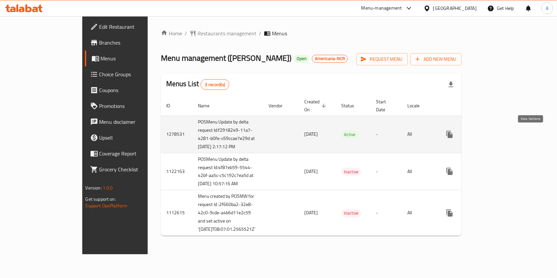
click at [501, 136] on icon "enhanced table" at bounding box center [497, 134] width 8 height 8
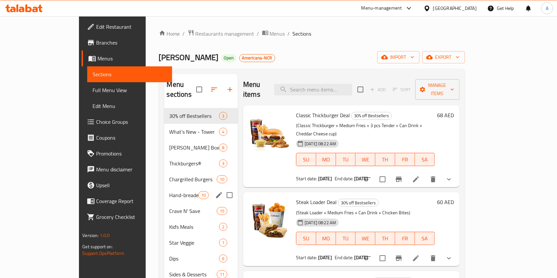
scroll to position [92, 0]
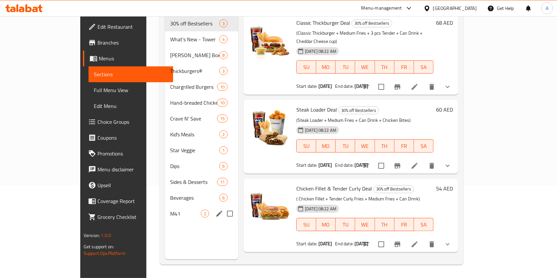
click at [170, 210] on span "M41" at bounding box center [185, 214] width 31 height 8
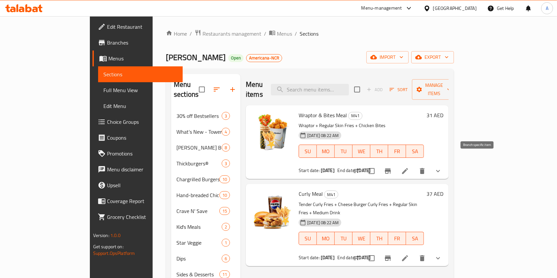
click at [391, 168] on icon "Branch-specific-item" at bounding box center [388, 170] width 6 height 5
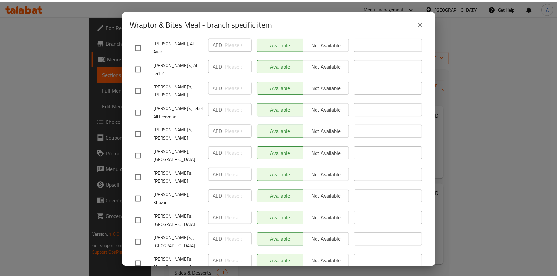
scroll to position [1600, 0]
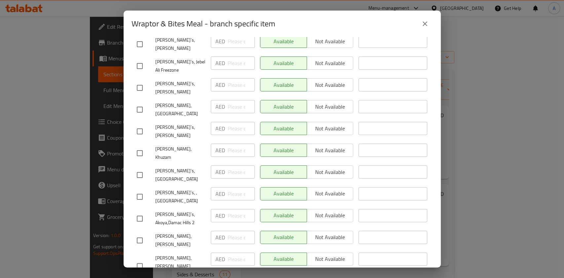
click at [423, 23] on icon "close" at bounding box center [425, 24] width 8 height 8
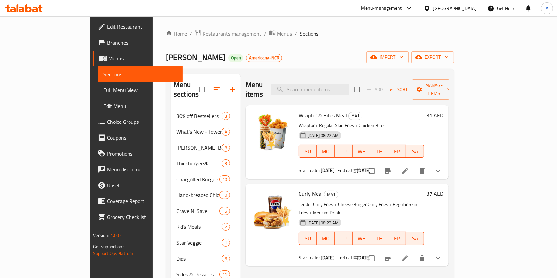
click at [446, 163] on button "show more" at bounding box center [438, 171] width 16 height 16
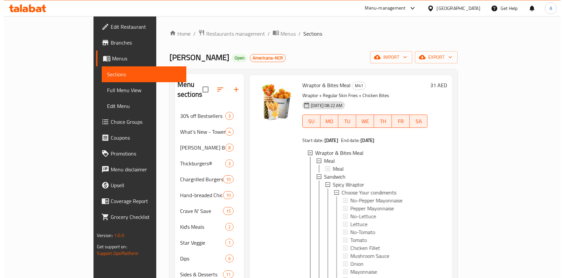
scroll to position [44, 0]
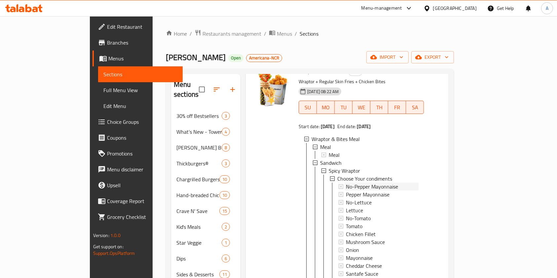
click at [346, 183] on span "No-Pepper Mayonnaise" at bounding box center [372, 187] width 52 height 8
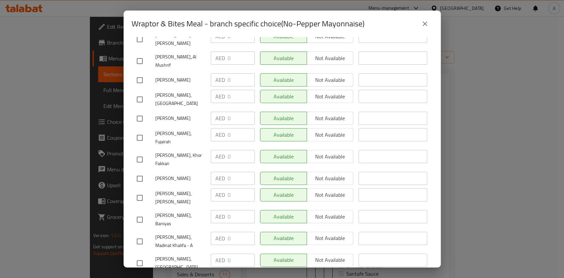
scroll to position [440, 0]
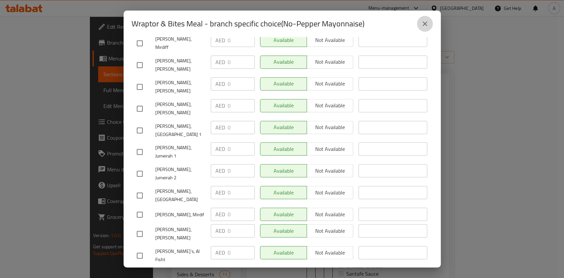
click at [425, 23] on icon "close" at bounding box center [425, 24] width 8 height 8
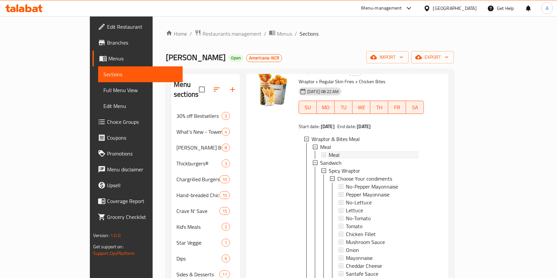
click at [329, 151] on div "Meal" at bounding box center [374, 155] width 90 height 8
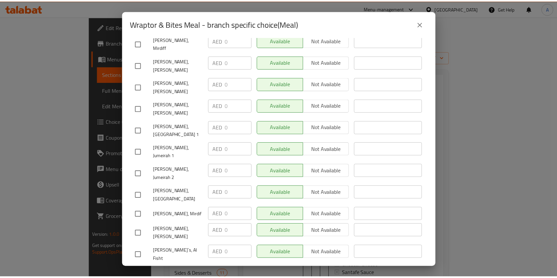
scroll to position [836, 0]
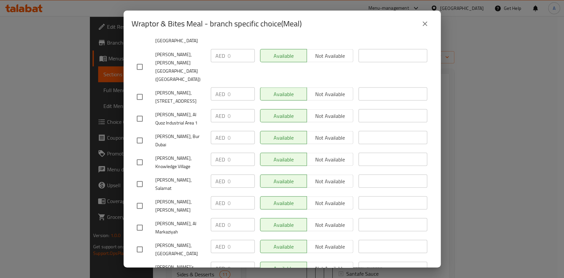
click at [427, 20] on icon "close" at bounding box center [425, 24] width 8 height 8
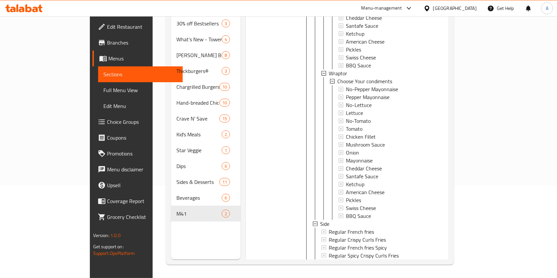
scroll to position [185, 0]
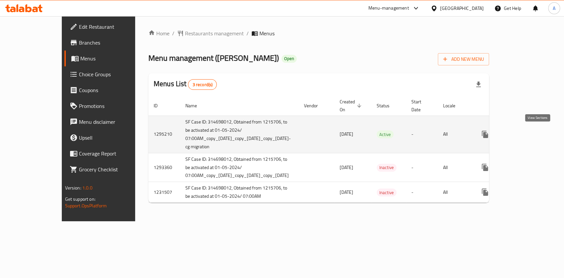
click at [536, 136] on icon "enhanced table" at bounding box center [532, 134] width 8 height 8
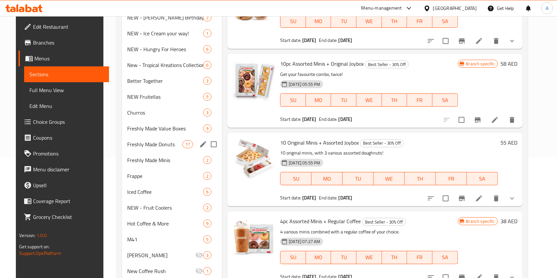
scroll to position [176, 0]
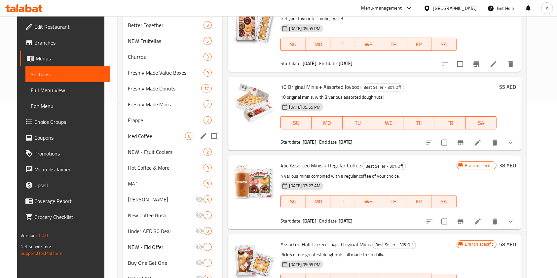
click at [135, 141] on div "Iced Coffee 6" at bounding box center [173, 136] width 100 height 16
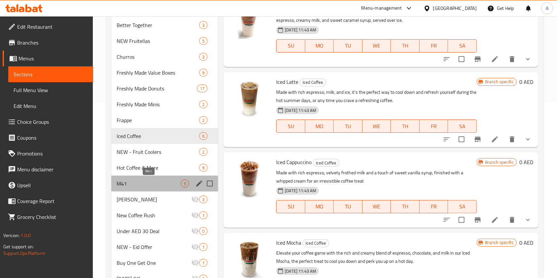
click at [166, 186] on span "M41" at bounding box center [149, 184] width 64 height 8
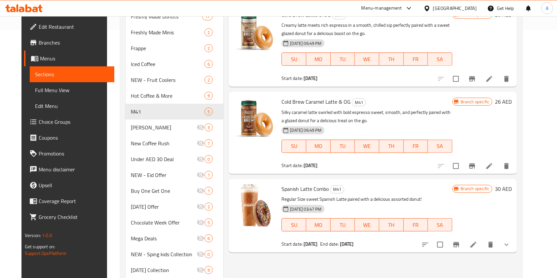
scroll to position [176, 0]
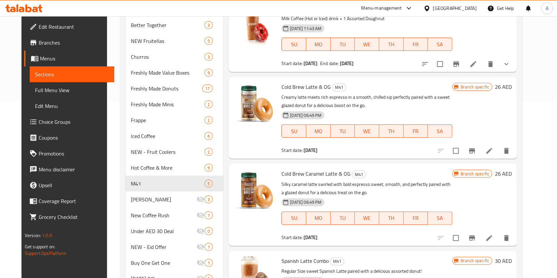
click at [509, 238] on icon "delete" at bounding box center [506, 238] width 5 height 6
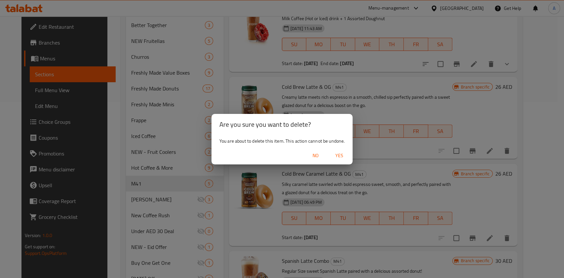
click at [338, 159] on span "Yes" at bounding box center [339, 156] width 16 height 8
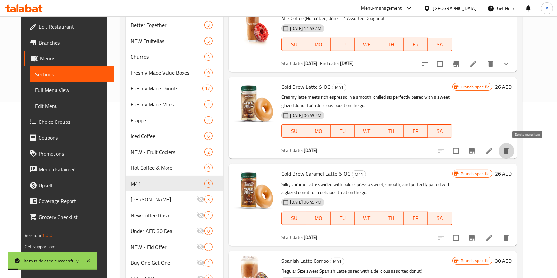
click at [510, 150] on icon "delete" at bounding box center [506, 151] width 8 height 8
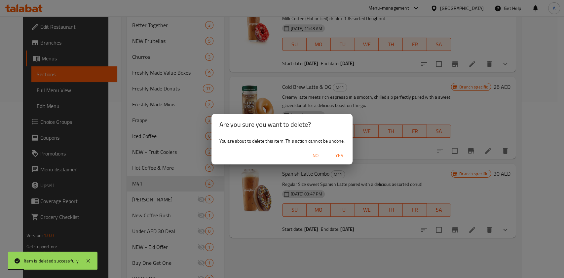
click at [338, 152] on span "Yes" at bounding box center [339, 156] width 16 height 8
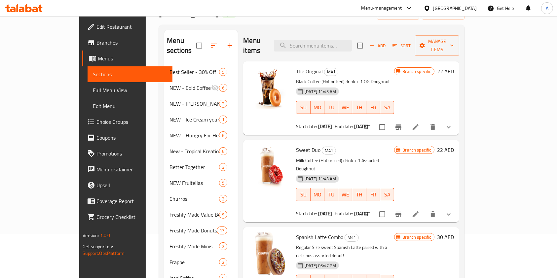
scroll to position [0, 0]
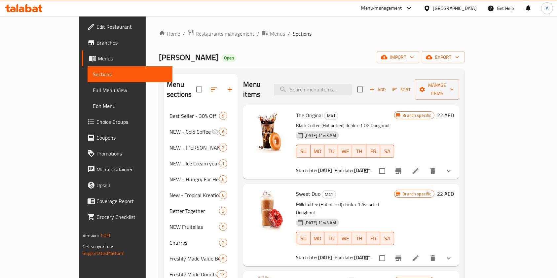
click at [195, 30] on span "Restaurants management" at bounding box center [224, 34] width 59 height 8
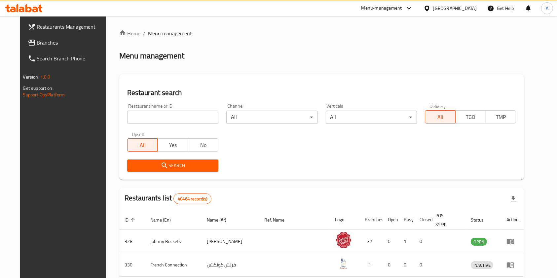
click at [161, 112] on input "search" at bounding box center [172, 117] width 91 height 13
type input "Peet's"
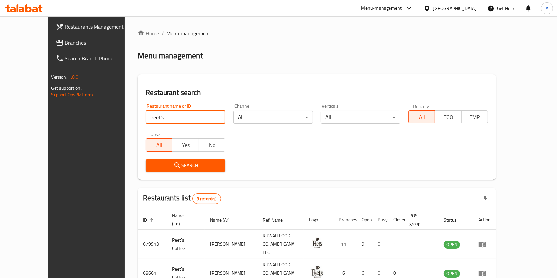
scroll to position [44, 0]
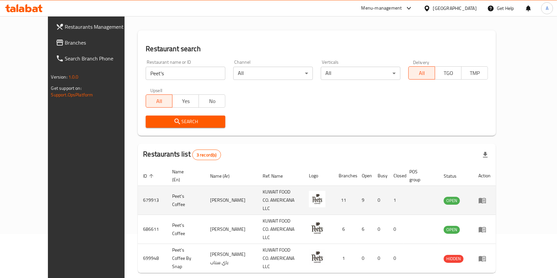
click at [138, 194] on td "679913" at bounding box center [152, 200] width 29 height 29
copy td "679913"
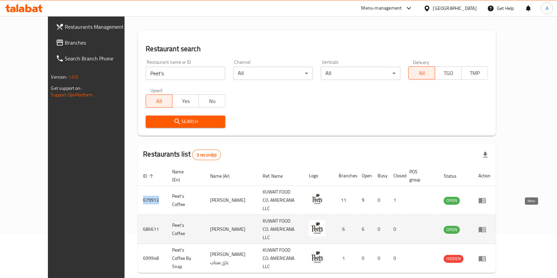
click at [490, 226] on link "enhanced table" at bounding box center [484, 230] width 12 height 8
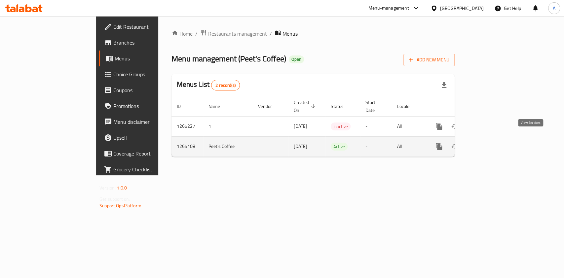
click at [490, 143] on icon "enhanced table" at bounding box center [486, 147] width 8 height 8
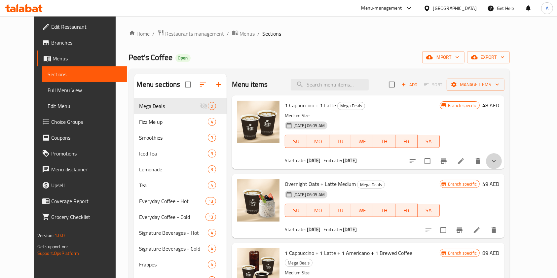
click at [502, 162] on button "show more" at bounding box center [494, 161] width 16 height 16
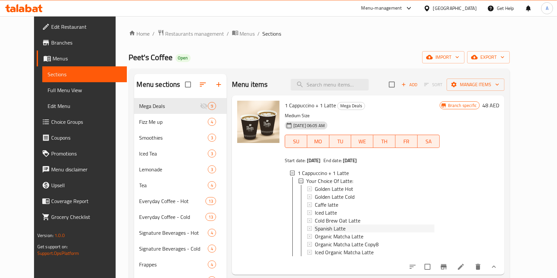
click at [318, 225] on span "Spanish Latte" at bounding box center [330, 229] width 31 height 8
